Goal: Entertainment & Leisure: Browse casually

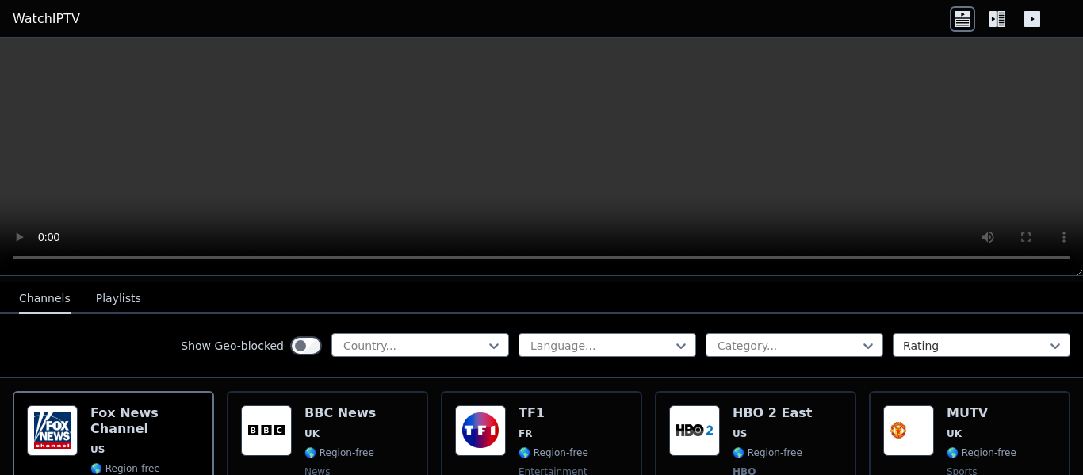
scroll to position [176, 0]
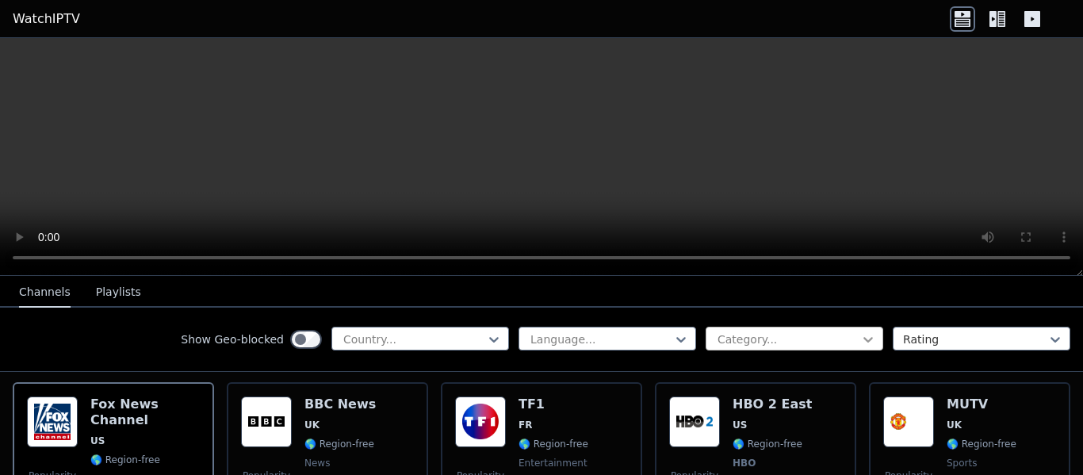
click at [864, 340] on icon at bounding box center [868, 339] width 16 height 16
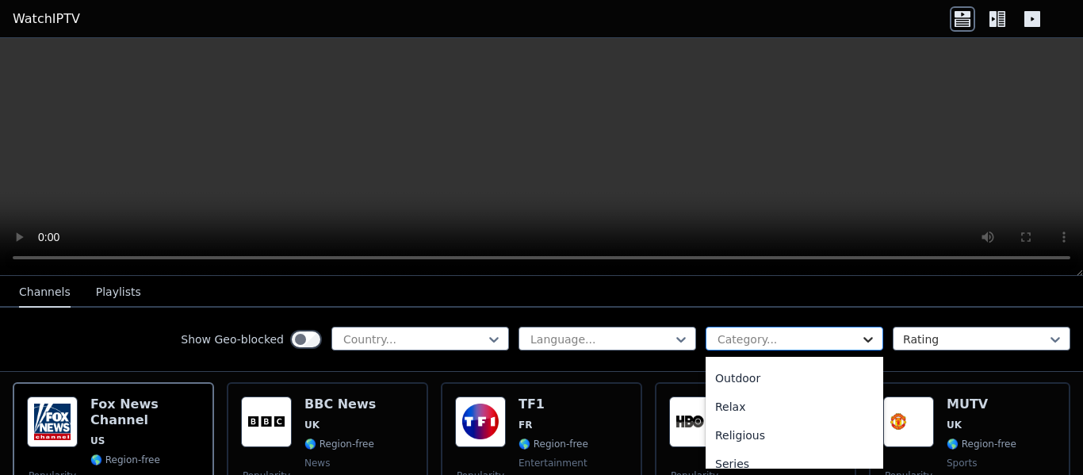
scroll to position [503, 0]
click at [739, 415] on div "Relax" at bounding box center [795, 413] width 178 height 29
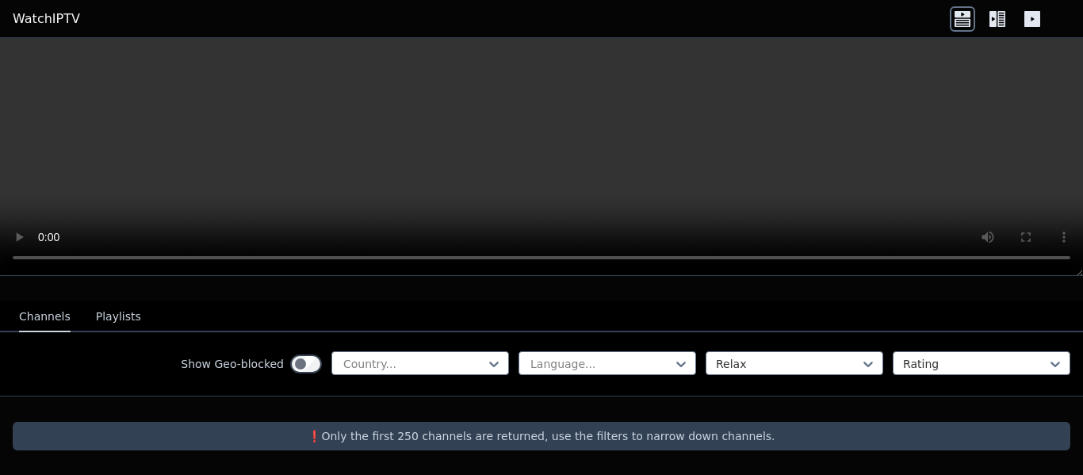
scroll to position [149, 0]
click at [880, 442] on p "❗️Only the first 250 channels are returned, use the filters to narrow down chan…" at bounding box center [541, 436] width 1045 height 16
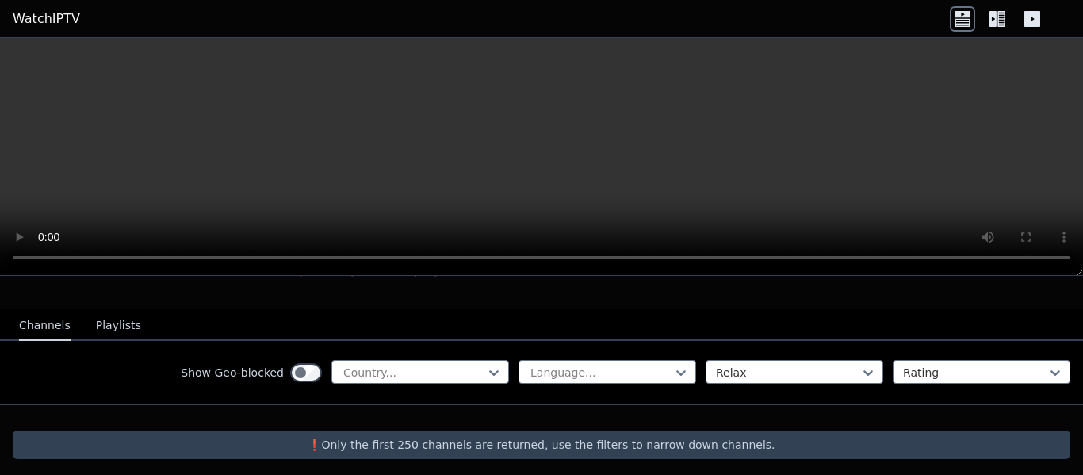
scroll to position [138, 0]
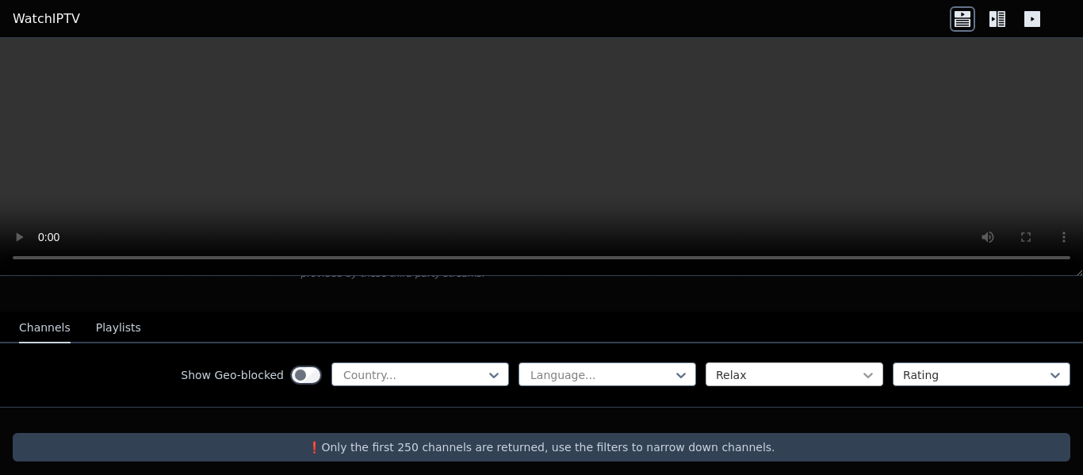
click at [867, 374] on icon at bounding box center [868, 375] width 16 height 16
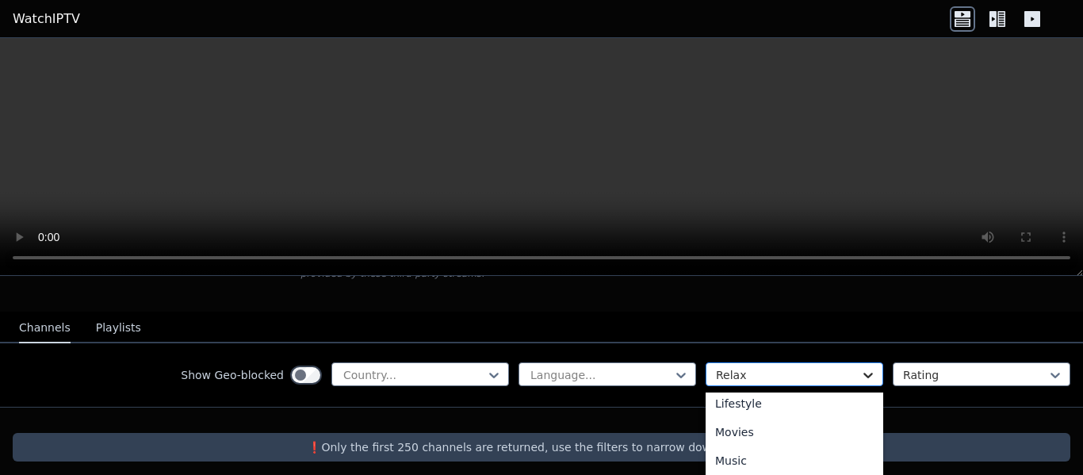
scroll to position [411, 0]
click at [740, 427] on div "Movies" at bounding box center [795, 427] width 178 height 29
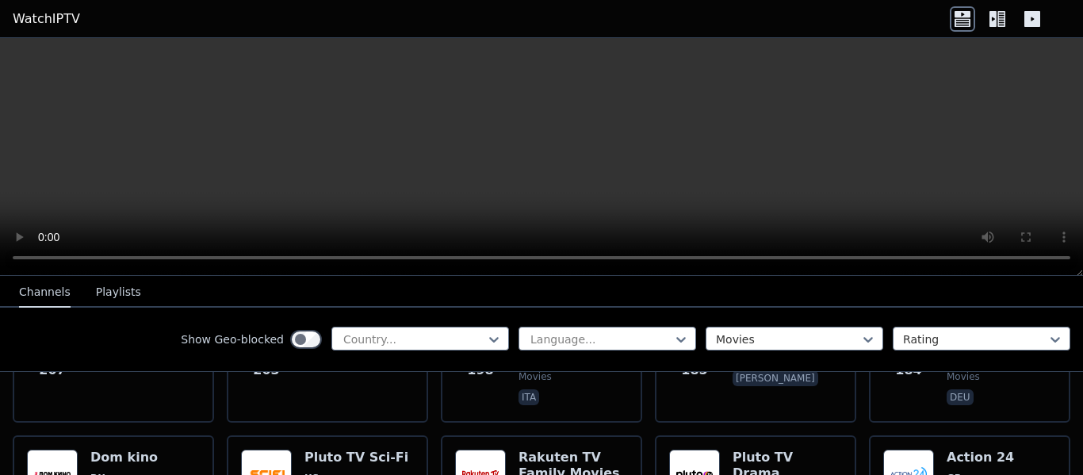
scroll to position [2186, 0]
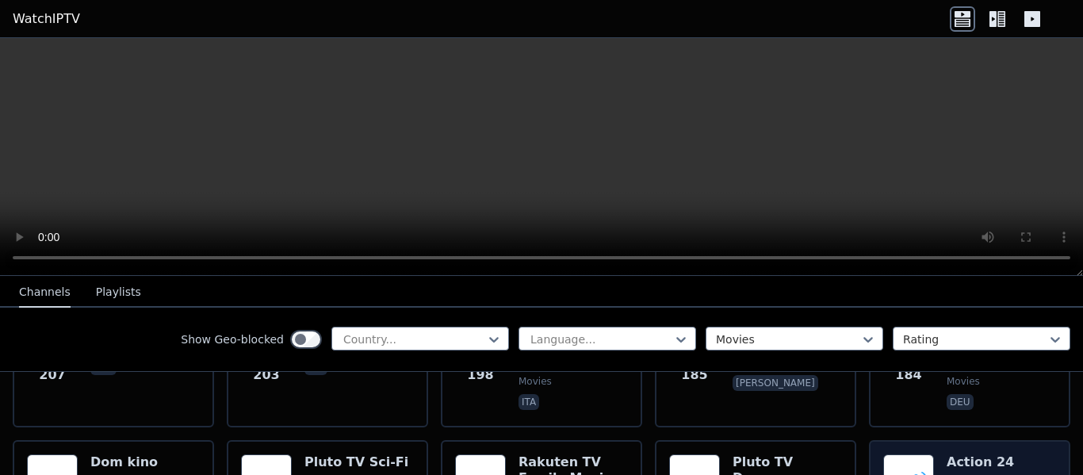
click at [991, 454] on h6 "Action 24" at bounding box center [982, 462] width 70 height 16
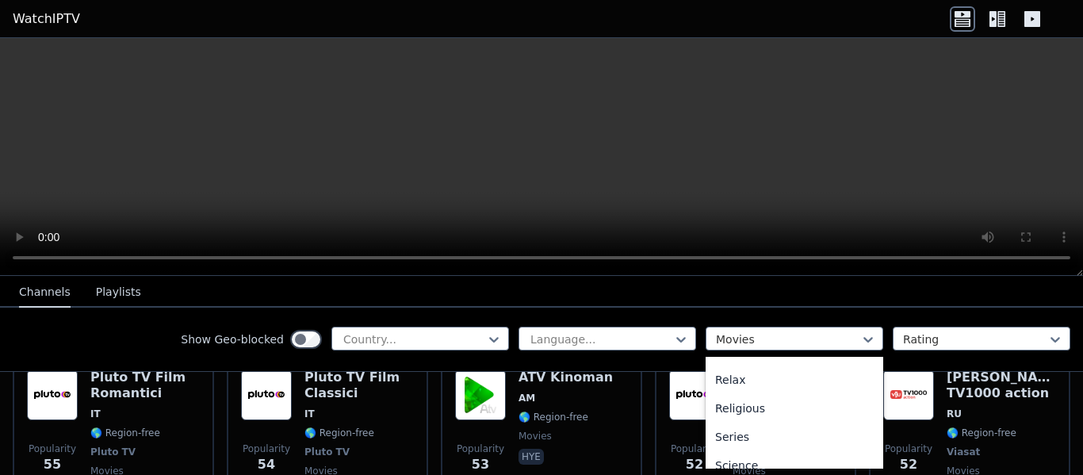
scroll to position [535, 0]
click at [726, 383] on div "Relax" at bounding box center [795, 381] width 178 height 29
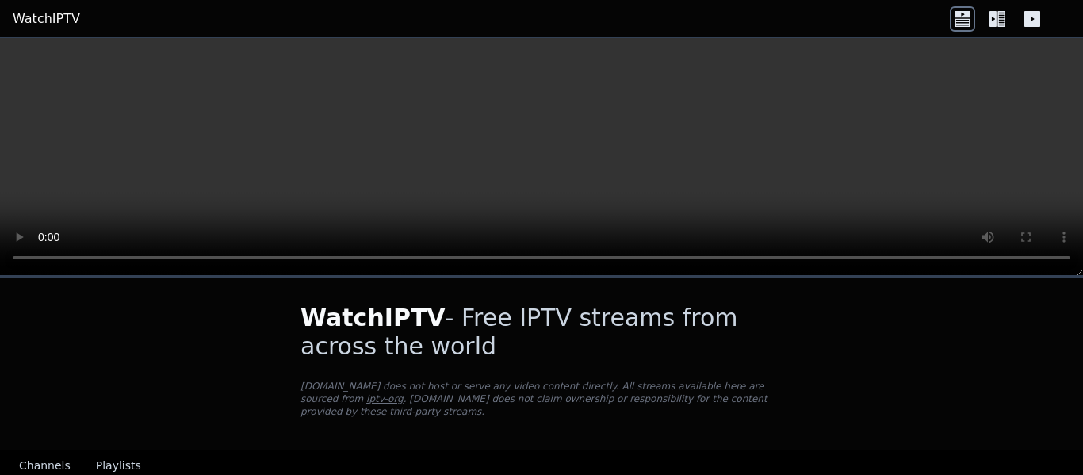
click at [995, 21] on icon at bounding box center [992, 19] width 7 height 16
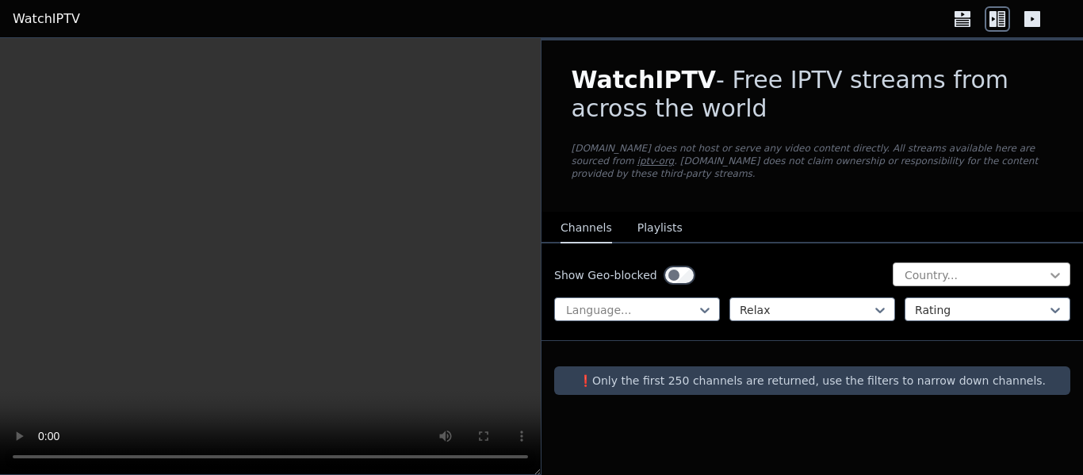
click at [1056, 276] on icon at bounding box center [1055, 276] width 10 height 6
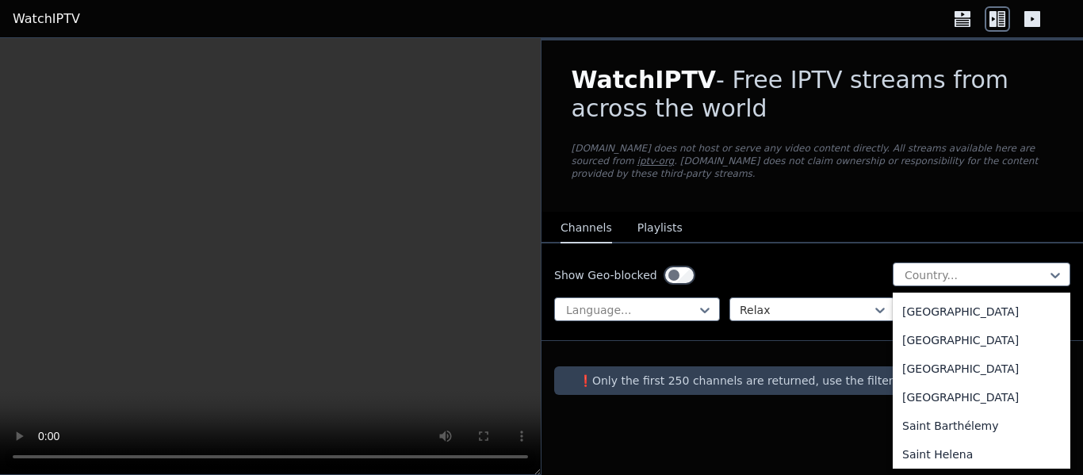
scroll to position [4352, 0]
click at [935, 368] on div "[GEOGRAPHIC_DATA]" at bounding box center [982, 369] width 178 height 29
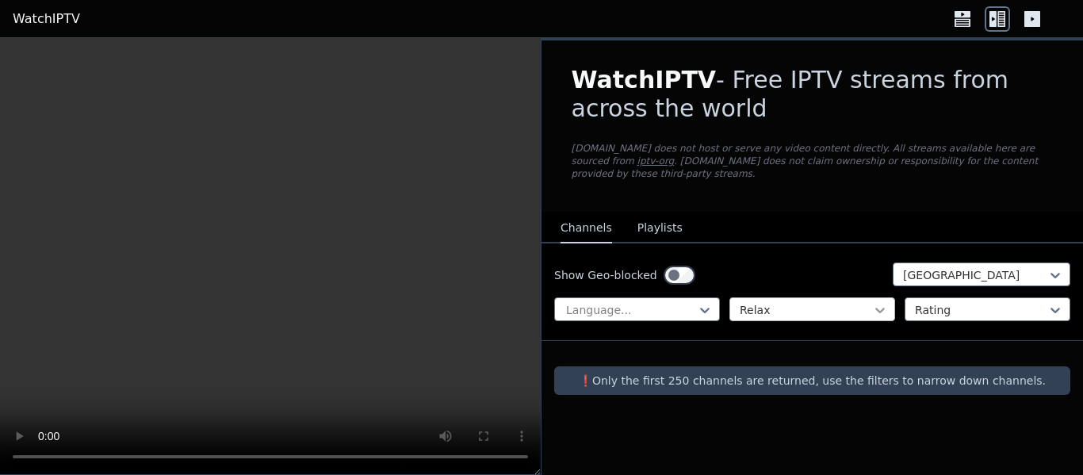
click at [882, 308] on icon at bounding box center [880, 311] width 10 height 6
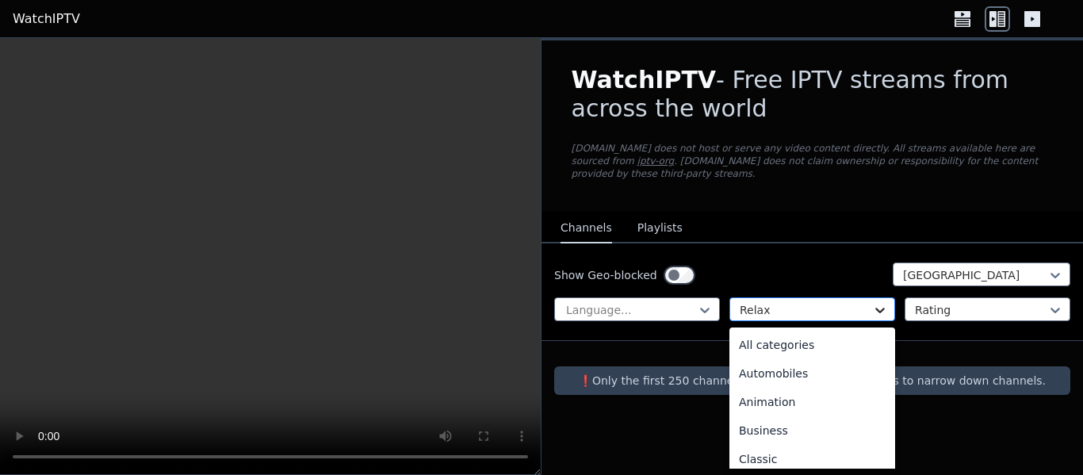
scroll to position [346, 0]
click at [761, 429] on div "Movies" at bounding box center [812, 427] width 166 height 29
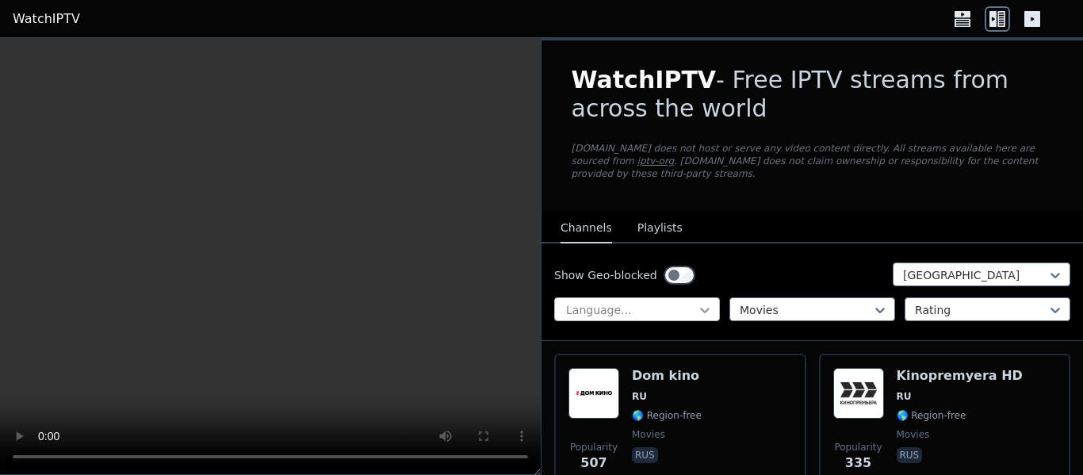
click at [703, 308] on icon at bounding box center [705, 310] width 16 height 16
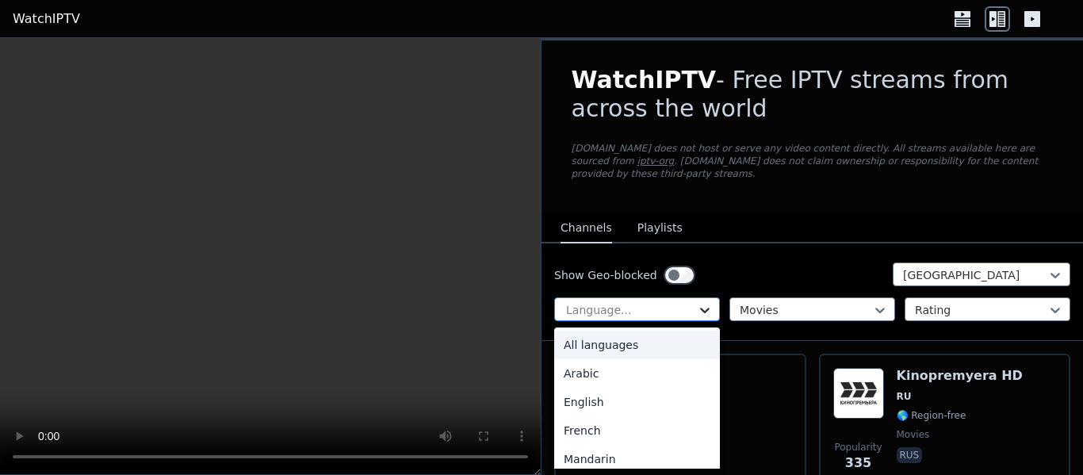
click at [703, 308] on icon at bounding box center [705, 310] width 16 height 16
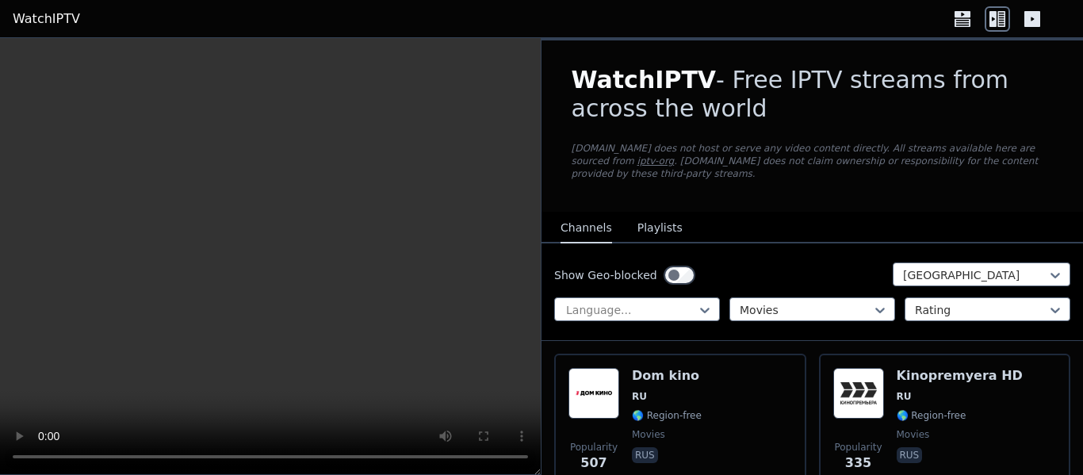
click at [1036, 19] on icon at bounding box center [1032, 19] width 16 height 16
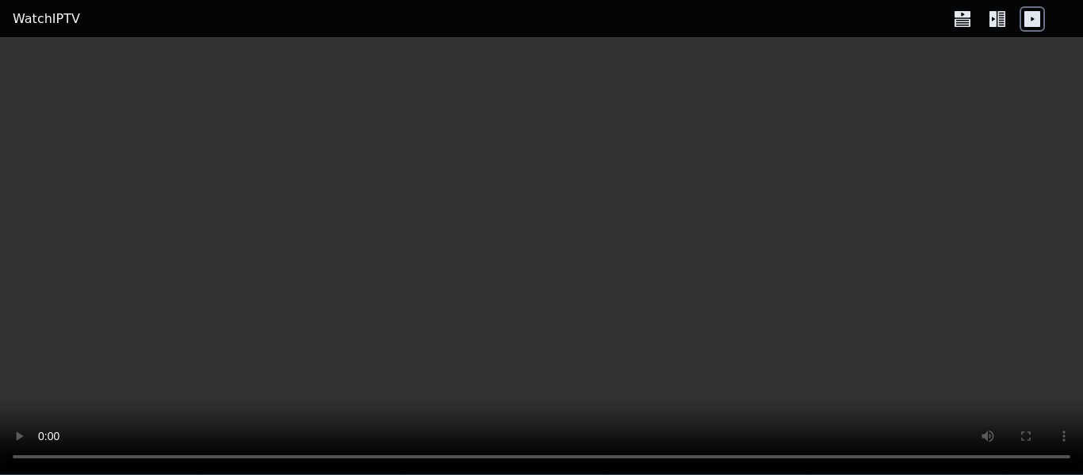
click at [994, 21] on icon at bounding box center [992, 19] width 7 height 16
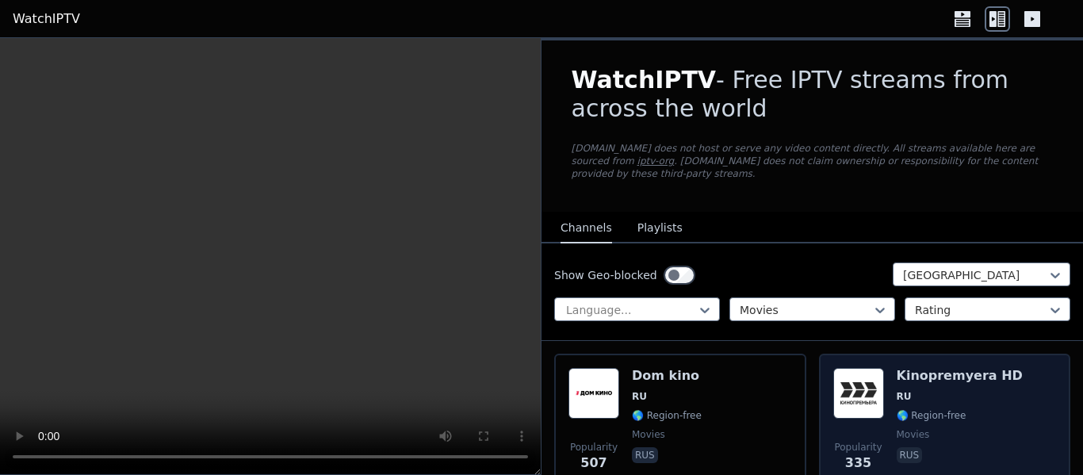
click at [950, 399] on span "RU" at bounding box center [960, 396] width 126 height 13
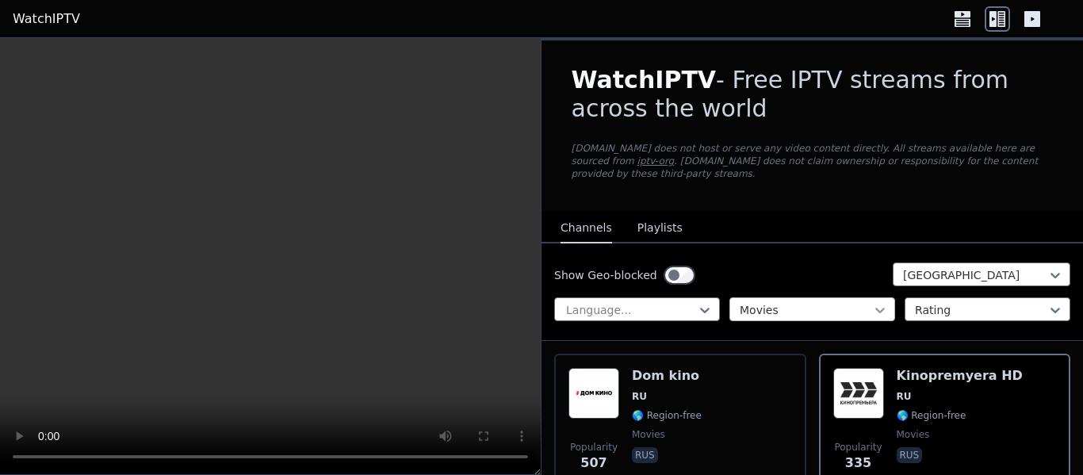
click at [883, 311] on icon at bounding box center [880, 310] width 16 height 16
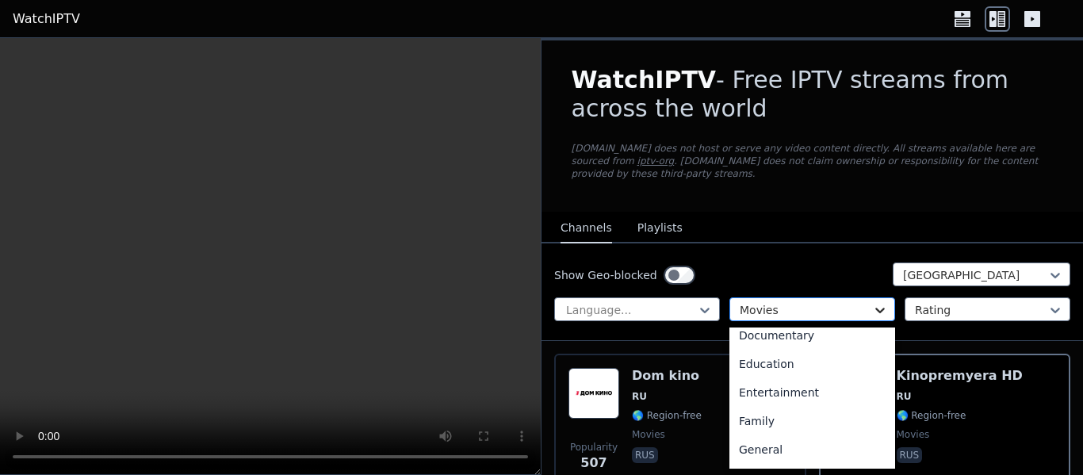
scroll to position [239, 0]
click at [795, 392] on div "Entertainment" at bounding box center [812, 391] width 166 height 29
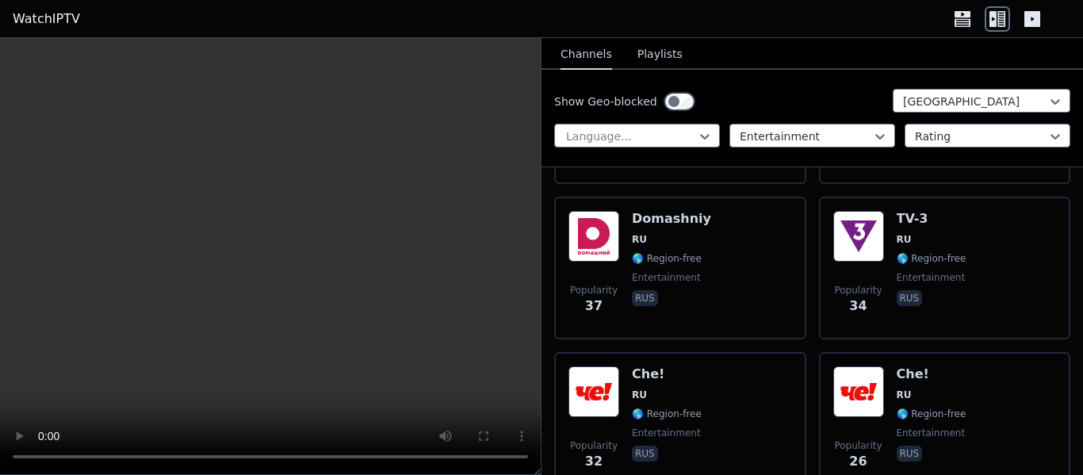
scroll to position [772, 0]
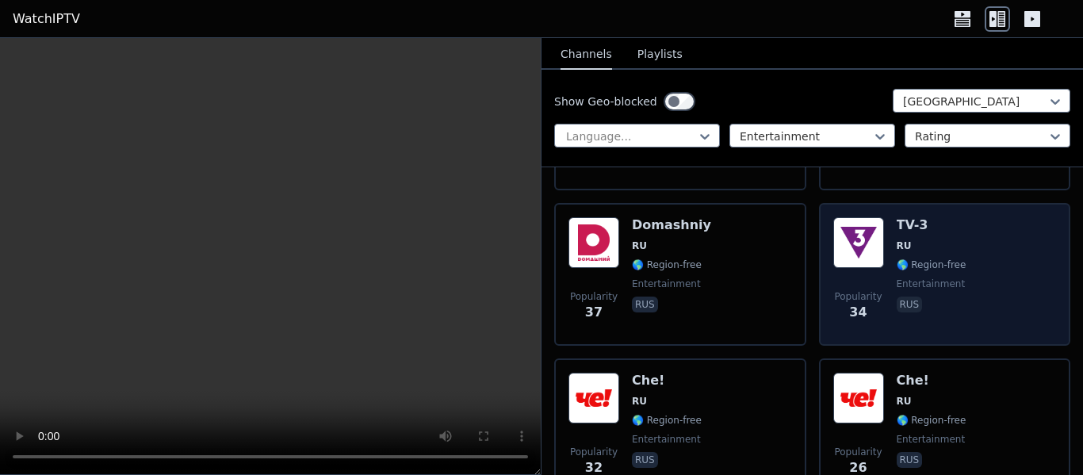
click at [897, 242] on span "RU" at bounding box center [904, 245] width 15 height 13
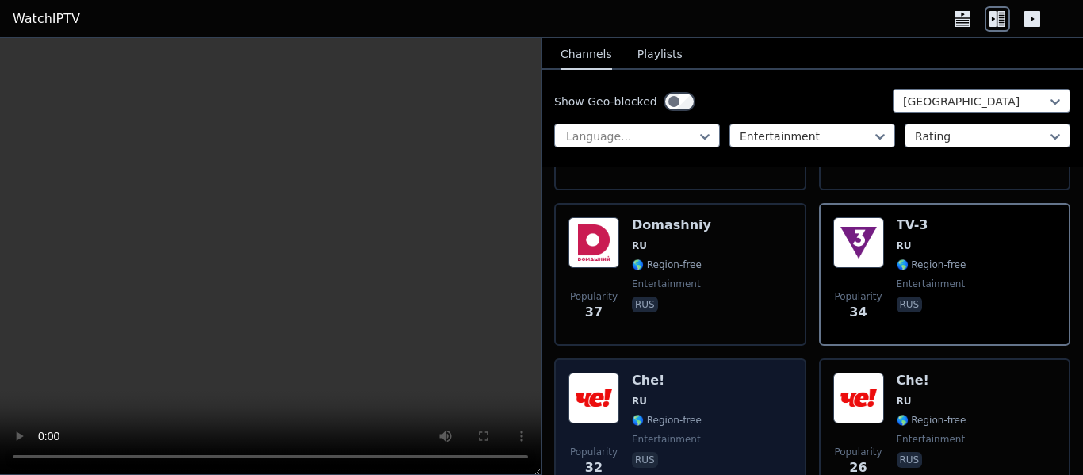
click at [752, 385] on div "Popularity 32 Che! RU 🌎 Region-free entertainment rus" at bounding box center [680, 430] width 224 height 114
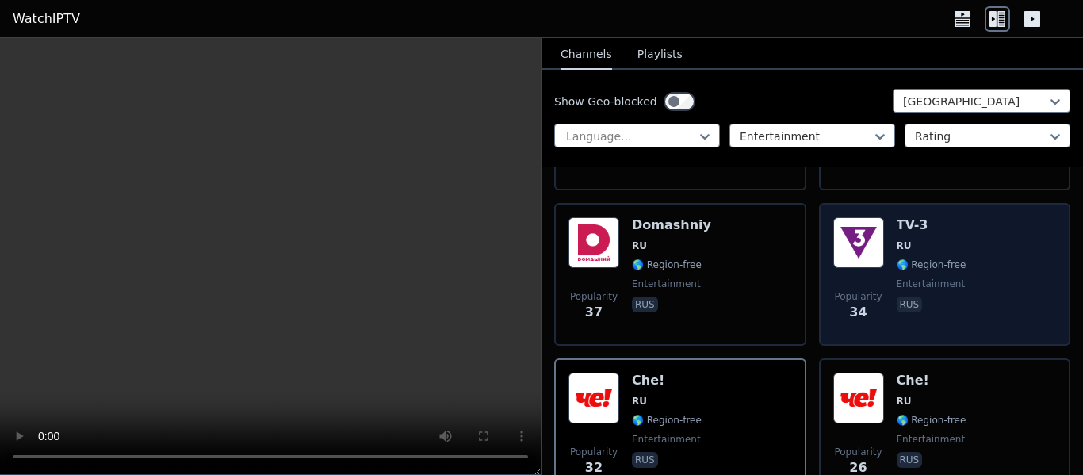
click at [952, 265] on span "🌎 Region-free" at bounding box center [932, 264] width 70 height 13
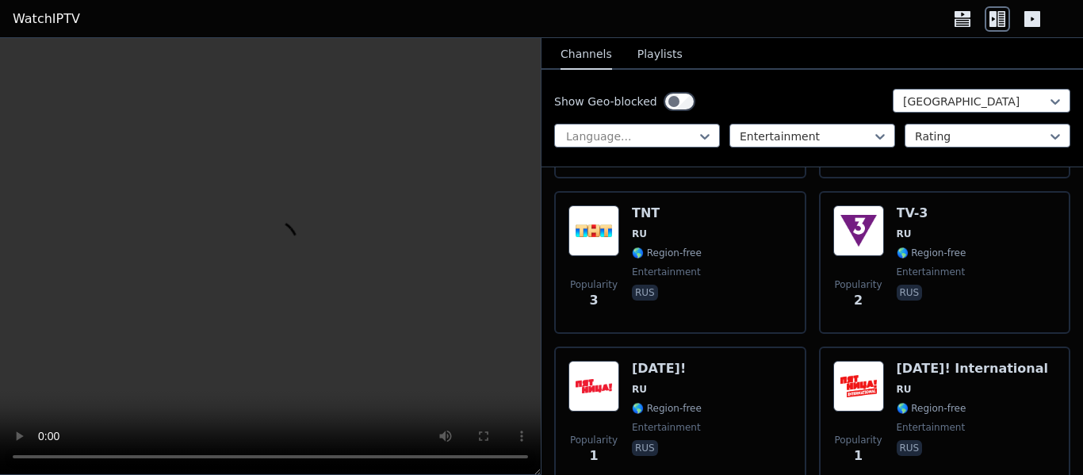
scroll to position [2342, 0]
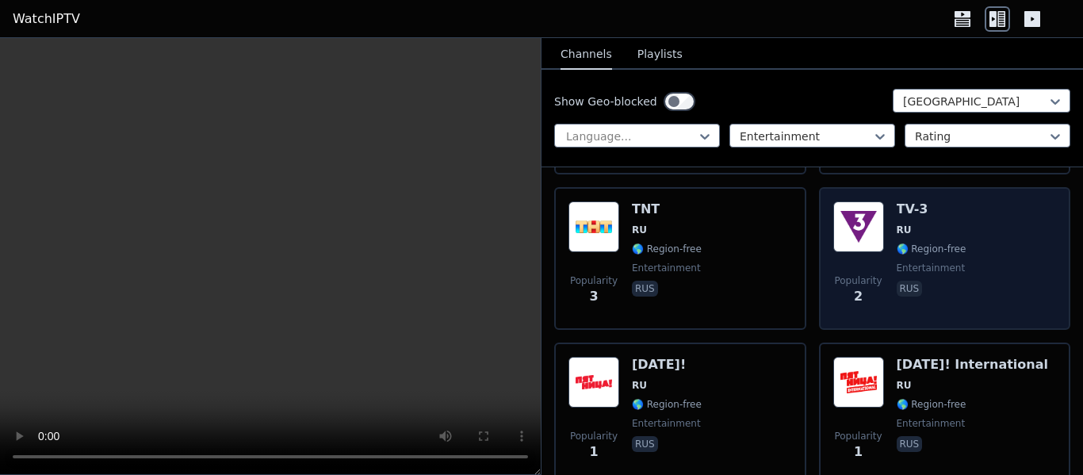
click at [959, 243] on span "🌎 Region-free" at bounding box center [932, 249] width 70 height 13
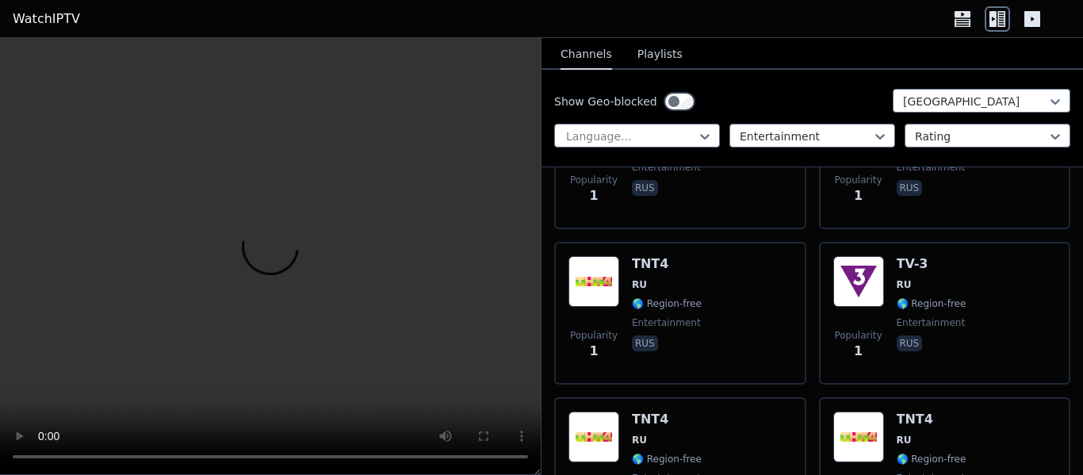
scroll to position [2602, 0]
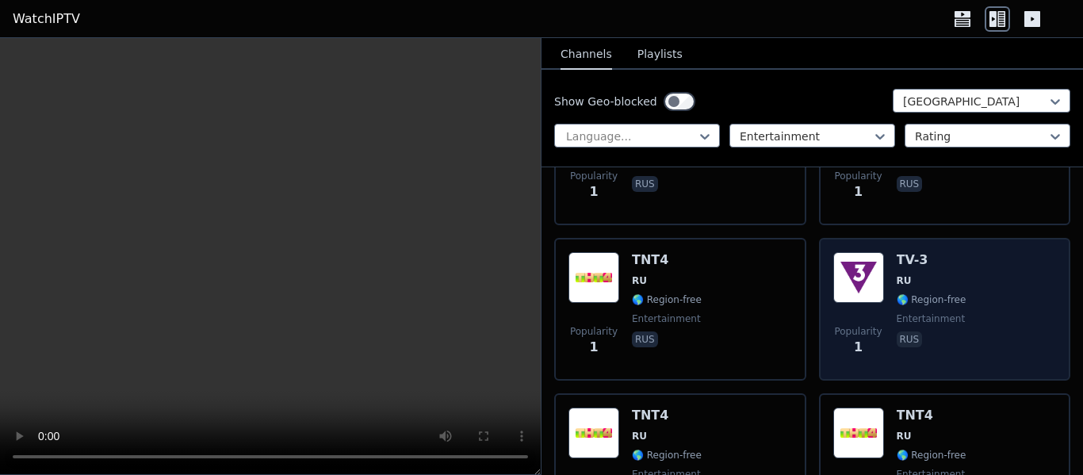
click at [1002, 323] on div "Popularity 1 TV-3 RU 🌎 Region-free entertainment rus" at bounding box center [945, 309] width 224 height 114
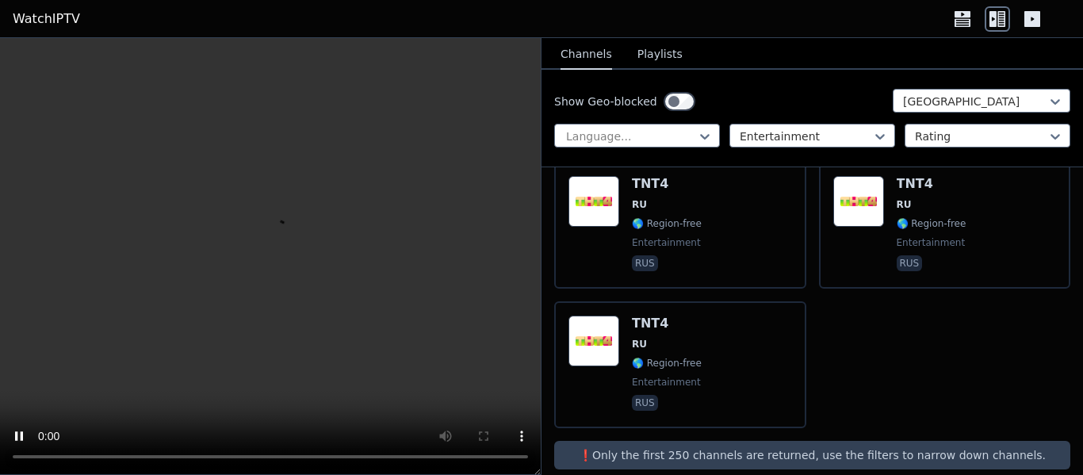
scroll to position [2853, 0]
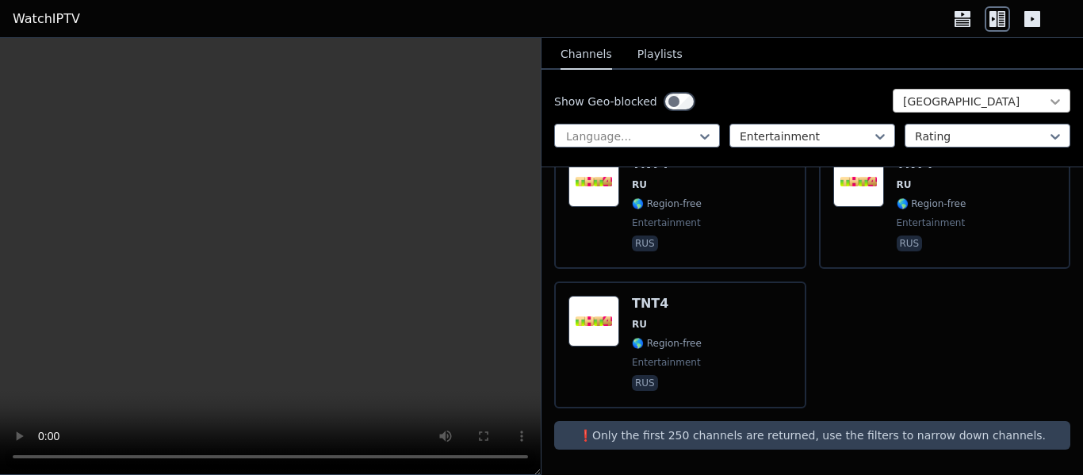
click at [1054, 98] on icon at bounding box center [1055, 102] width 16 height 16
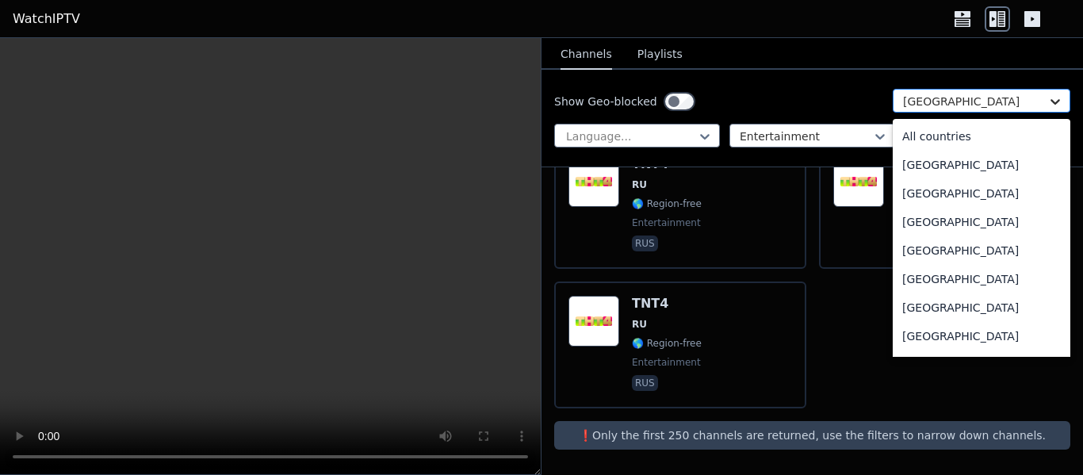
scroll to position [4215, 0]
